Goal: Find specific page/section: Find specific page/section

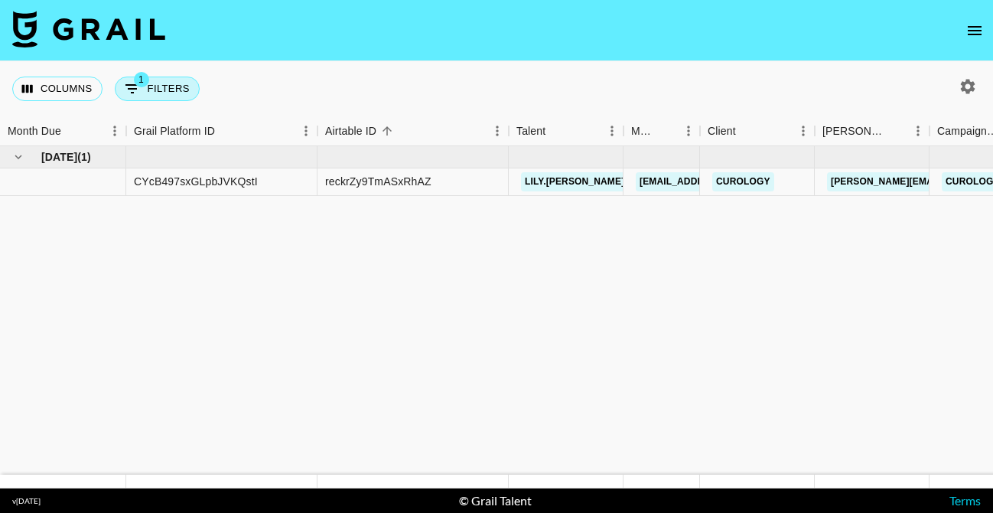
click at [131, 88] on icon "Show filters" at bounding box center [132, 88] width 14 height 9
select select "bookingType"
select select "expenses"
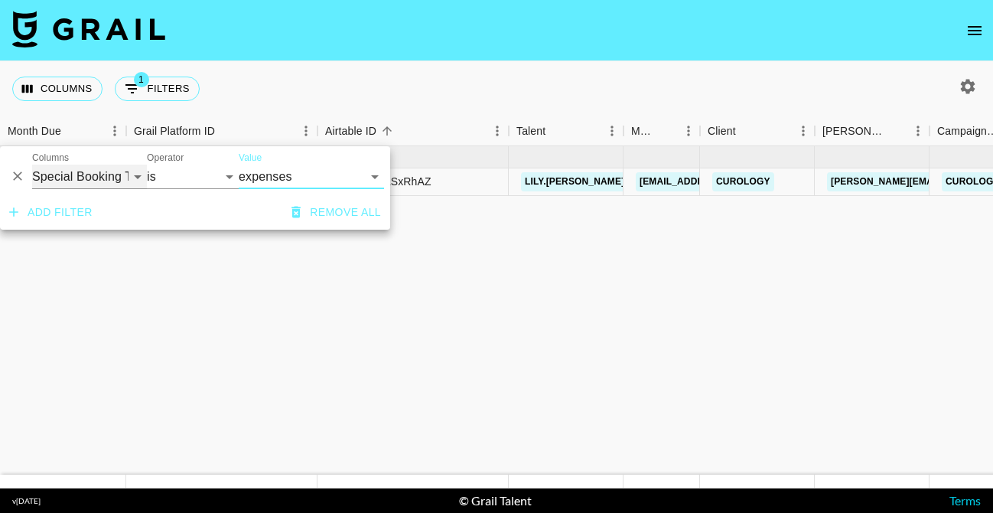
click at [119, 173] on select "Grail Platform ID Airtable ID Talent Manager Client [PERSON_NAME] Campaign (Typ…" at bounding box center [89, 176] width 115 height 24
select select "talentName"
click at [32, 164] on select "Grail Platform ID Airtable ID Talent Manager Client [PERSON_NAME] Campaign (Typ…" at bounding box center [89, 176] width 115 height 24
select select "contains"
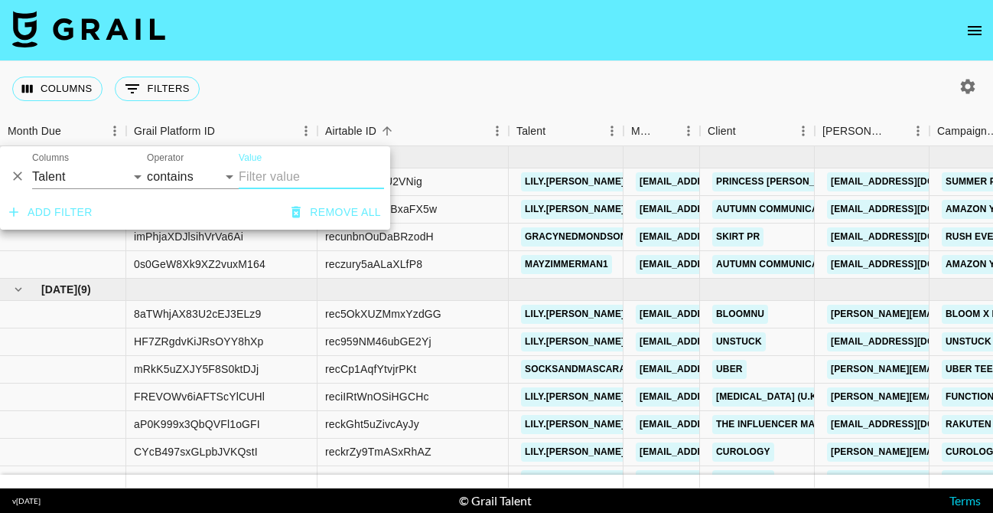
click at [281, 180] on input "Value" at bounding box center [311, 176] width 145 height 24
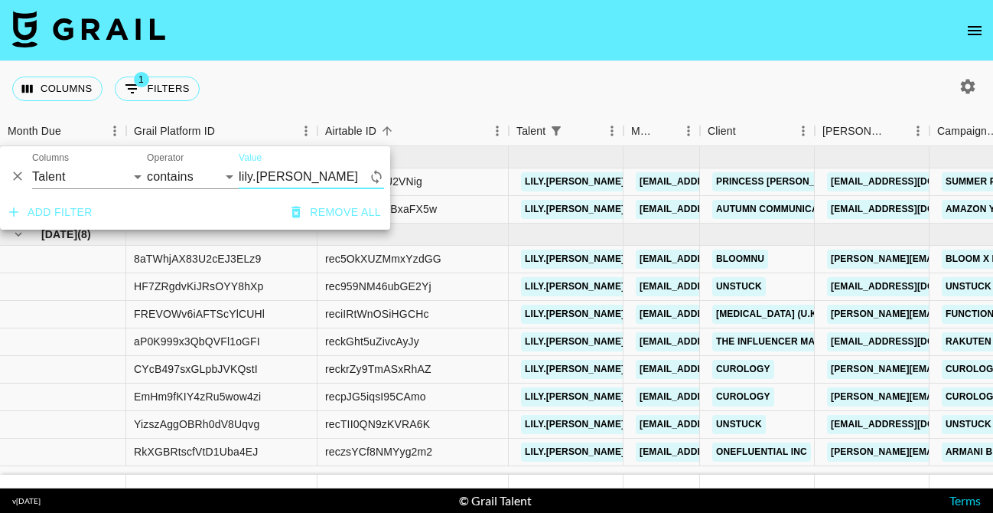
type input "lily.[PERSON_NAME]"
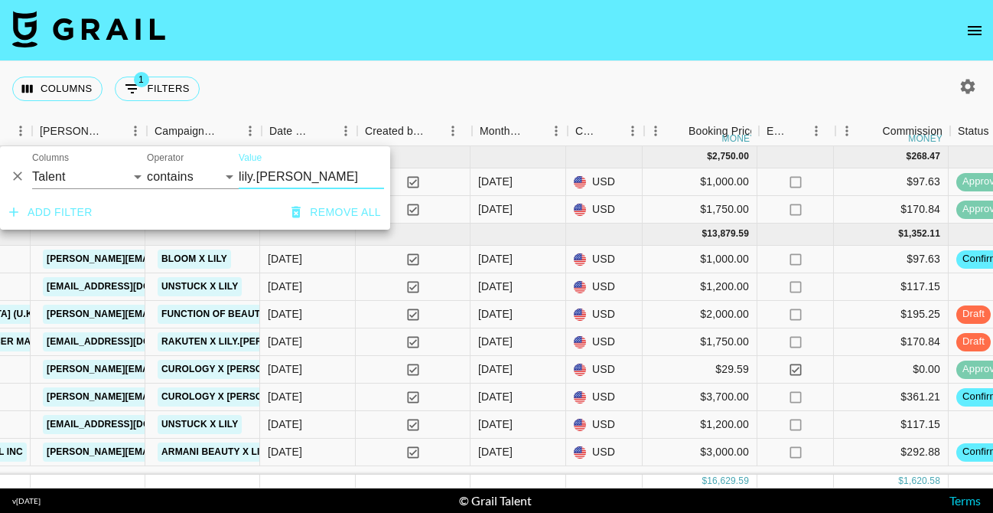
scroll to position [0, 786]
